Goal: Information Seeking & Learning: Learn about a topic

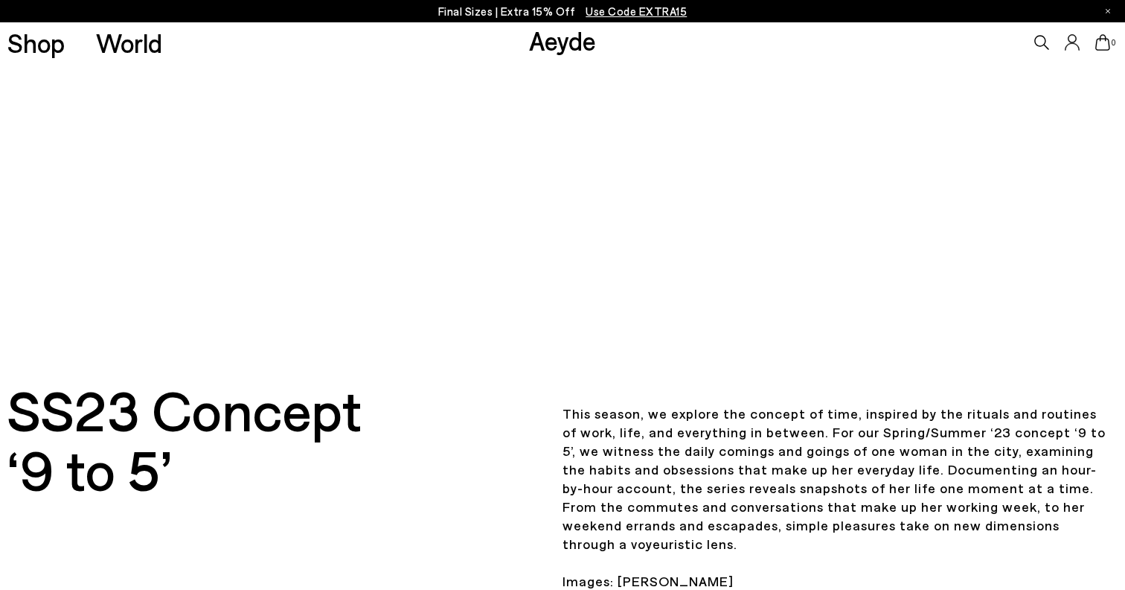
scroll to position [160, 0]
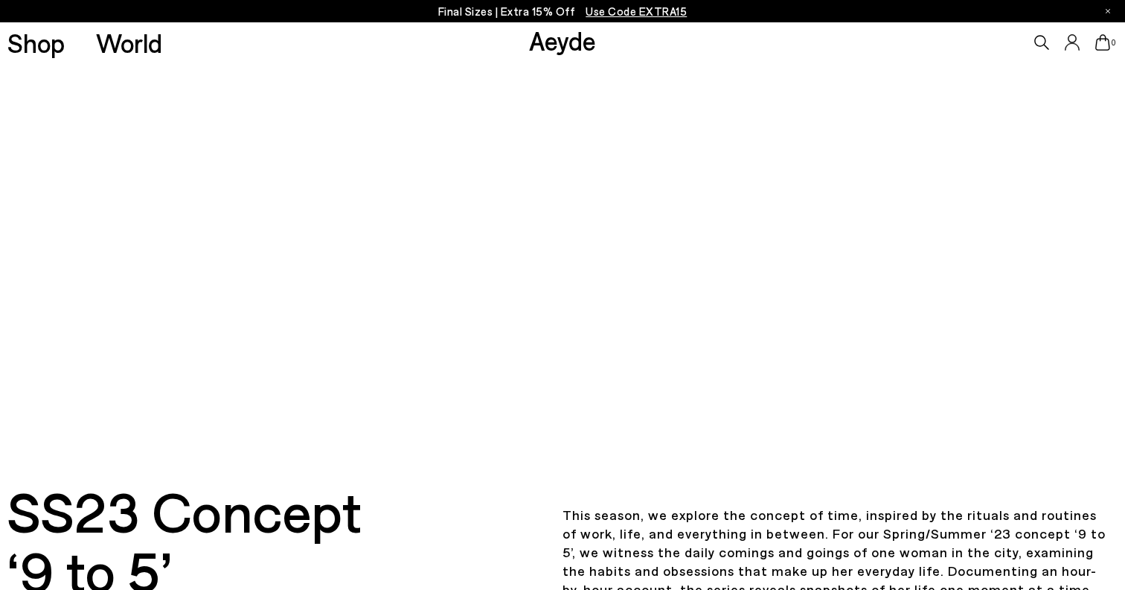
click at [554, 363] on video at bounding box center [562, 183] width 1125 height 563
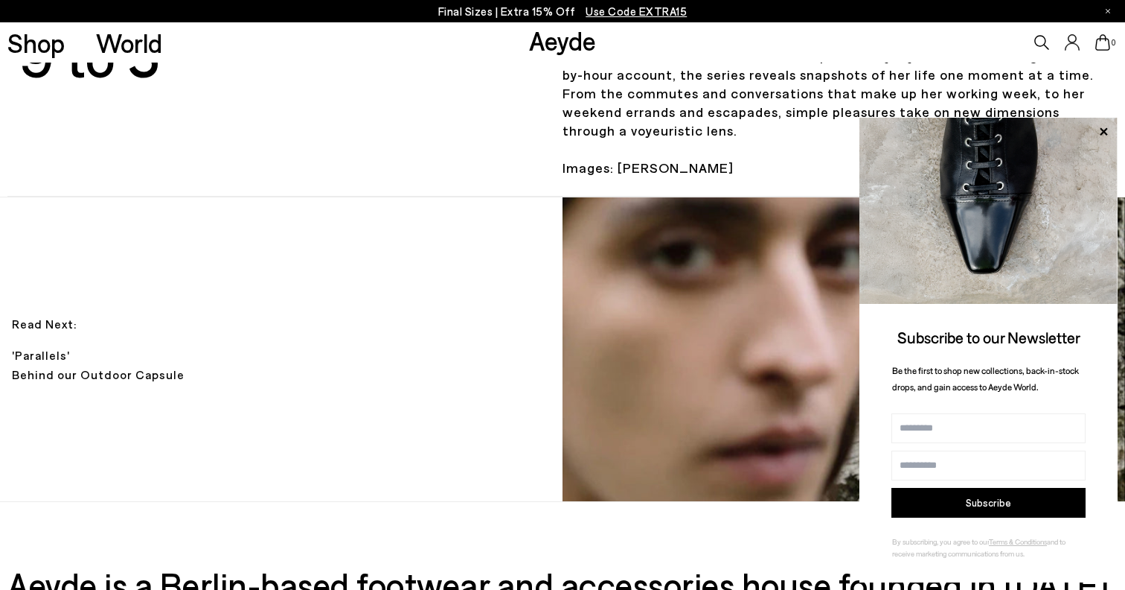
scroll to position [1007, 0]
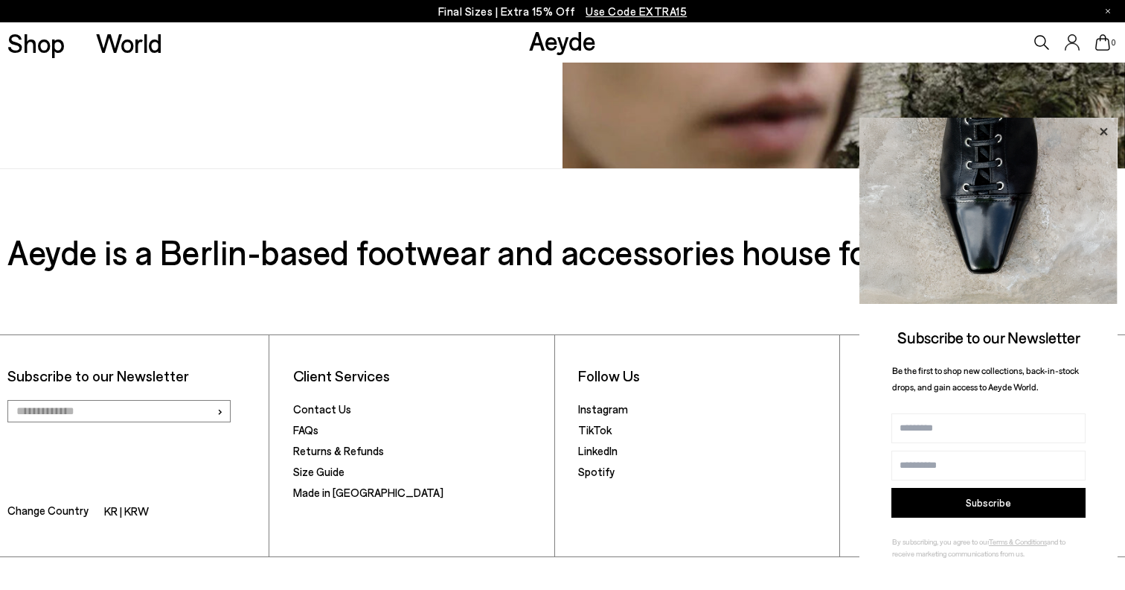
click at [1104, 131] on icon at bounding box center [1103, 131] width 19 height 19
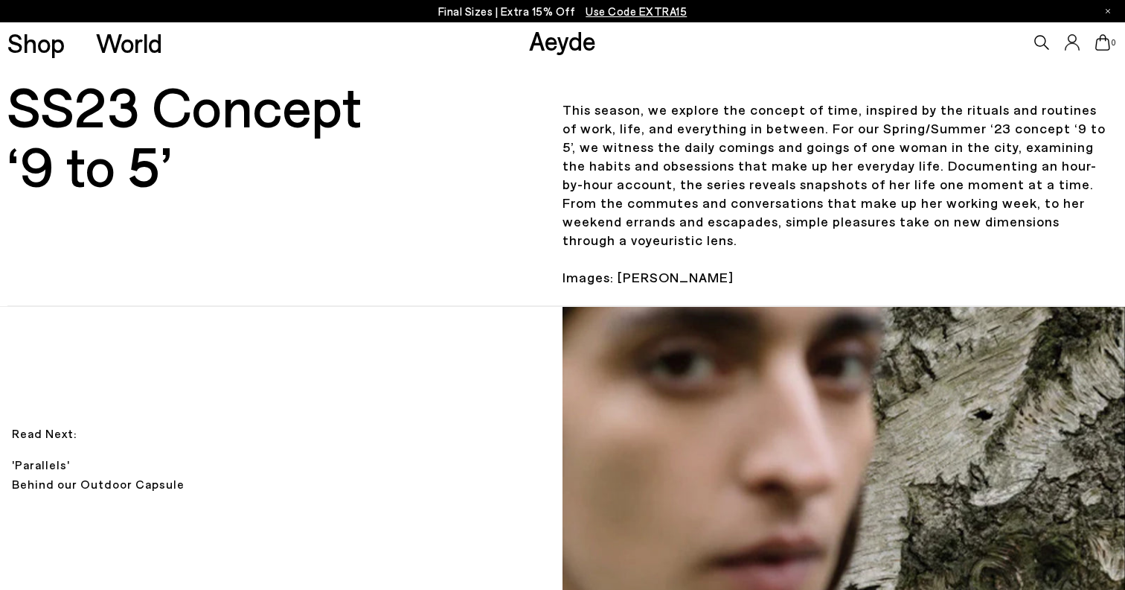
scroll to position [563, 0]
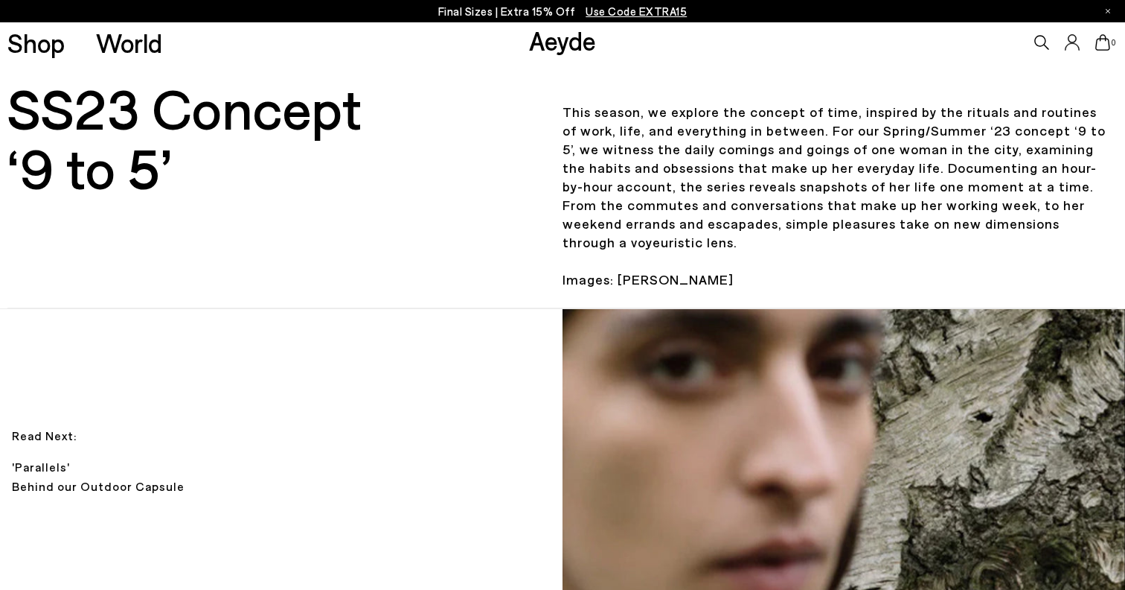
click at [660, 307] on p "This season, we explore the concept of time, inspired by the rituals and routin…" at bounding box center [836, 195] width 563 height 223
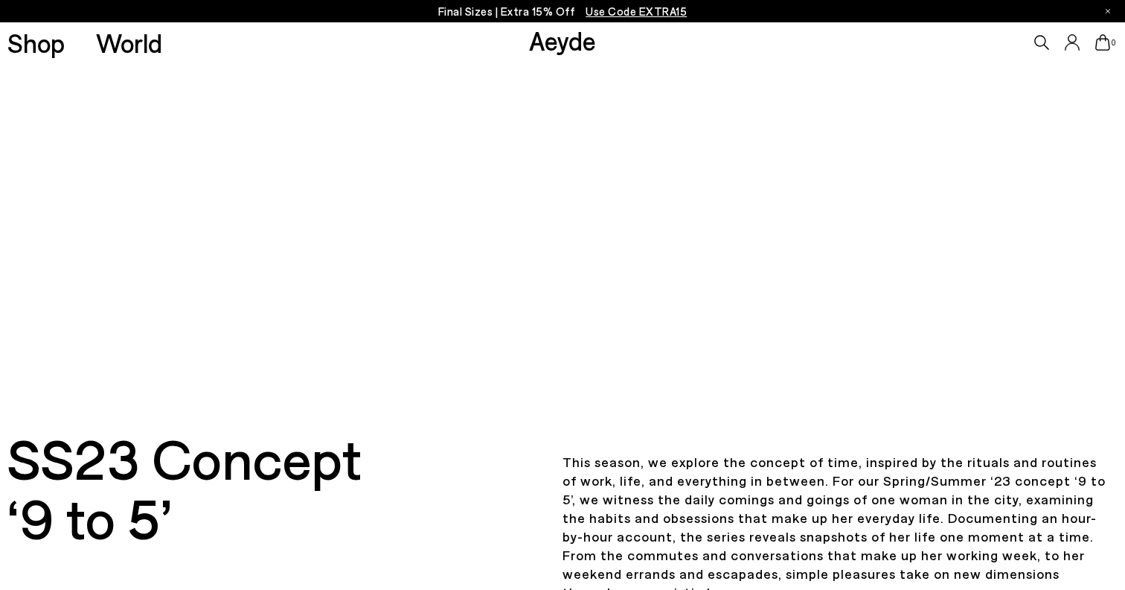
click at [668, 325] on video at bounding box center [562, 131] width 1125 height 563
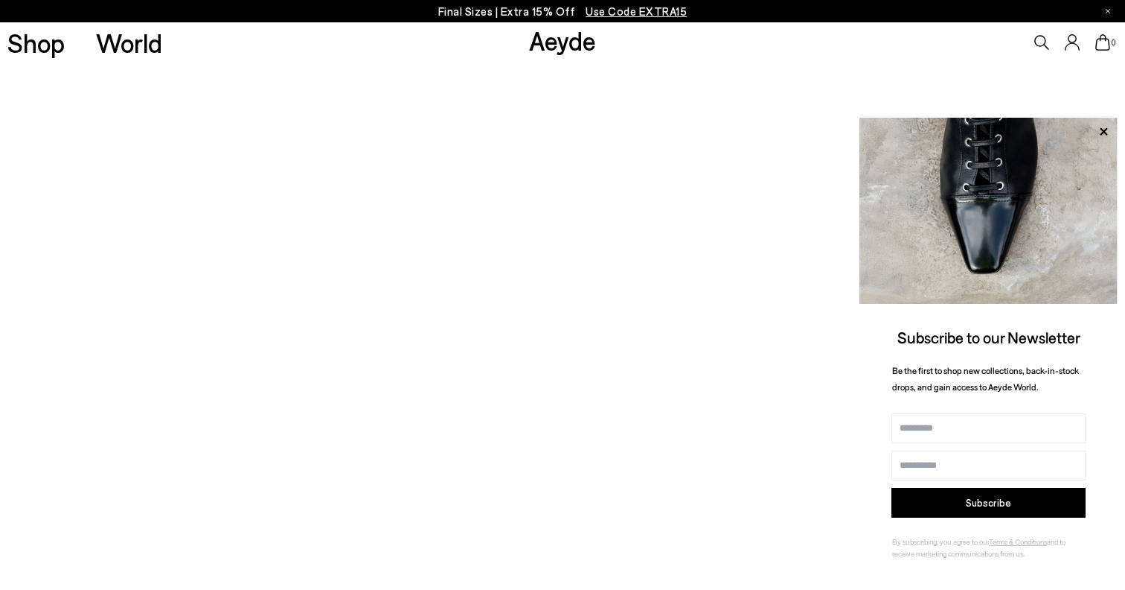
scroll to position [0, 0]
click at [540, 40] on link "Aeyde" at bounding box center [562, 40] width 67 height 31
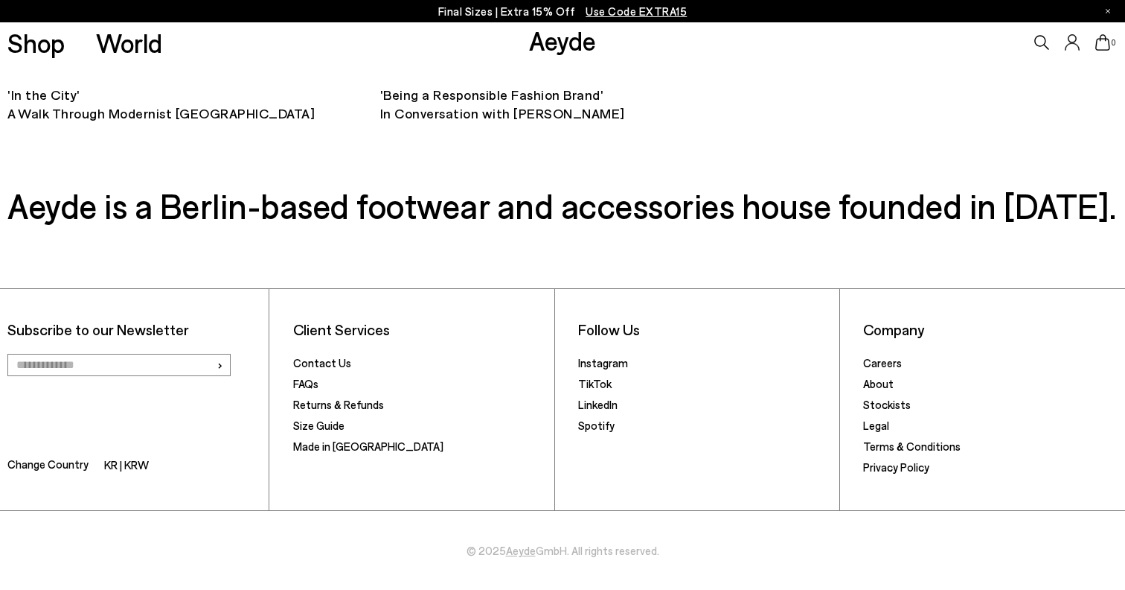
scroll to position [8952, 0]
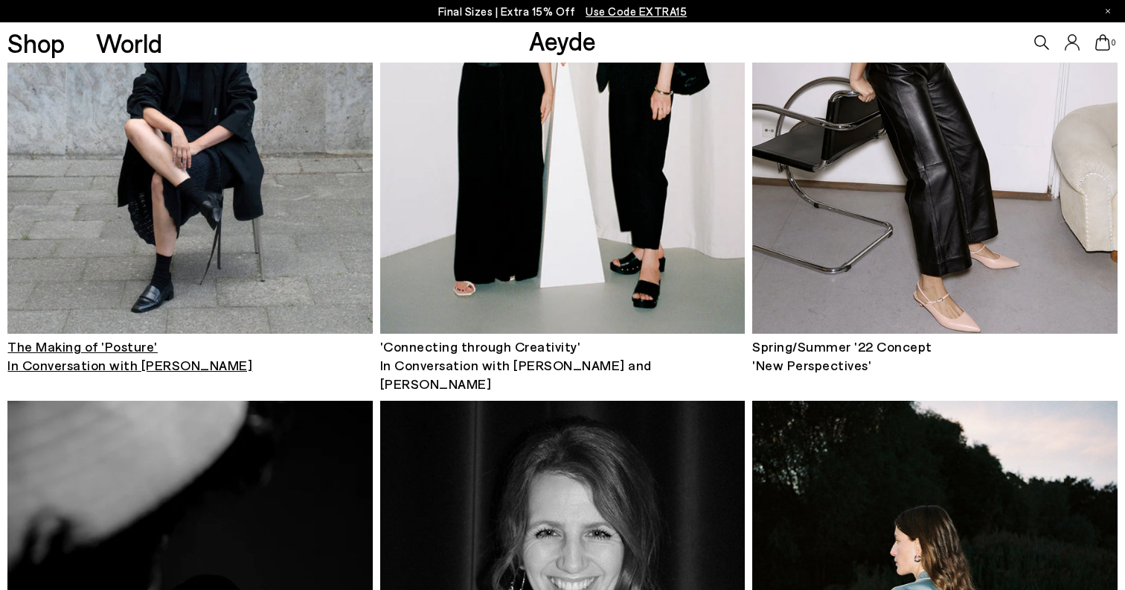
click at [259, 194] on img at bounding box center [189, 90] width 365 height 486
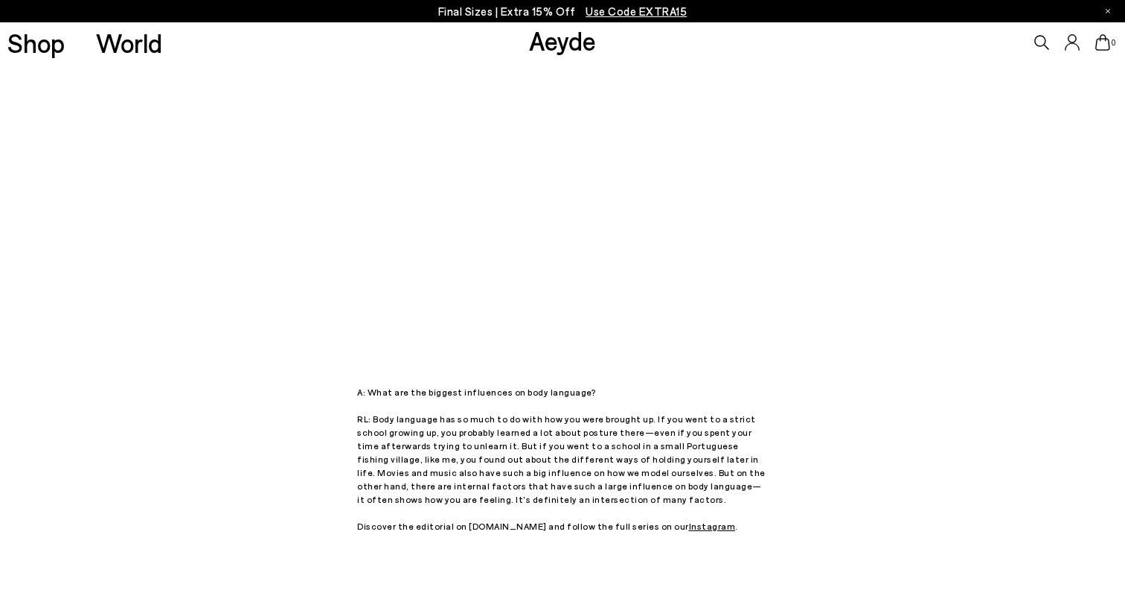
scroll to position [1941, 0]
